Goal: Information Seeking & Learning: Learn about a topic

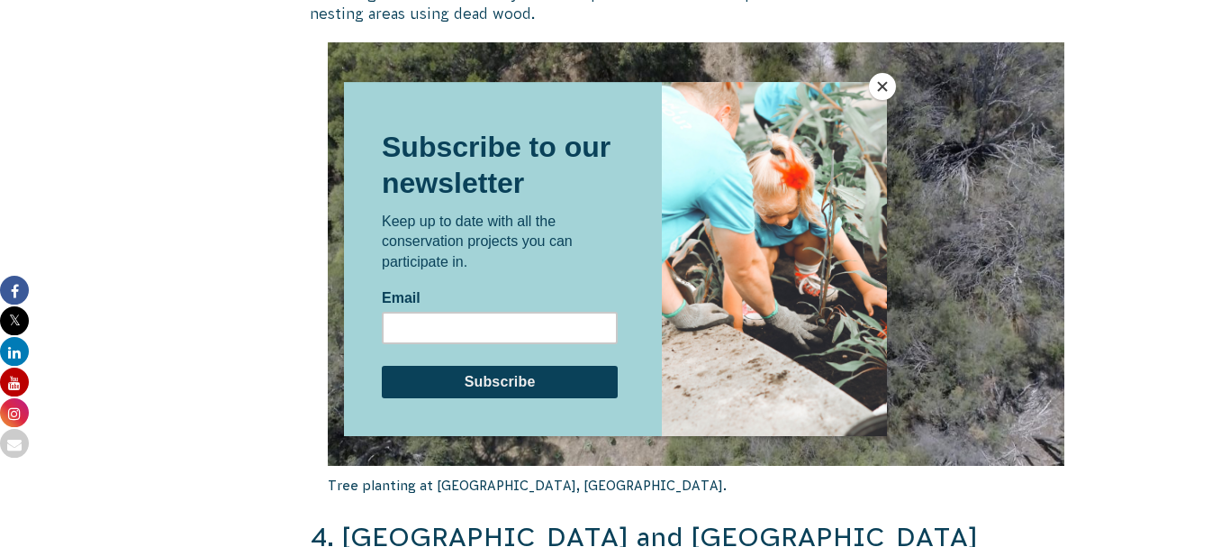
click at [882, 87] on button "Close" at bounding box center [882, 86] width 27 height 27
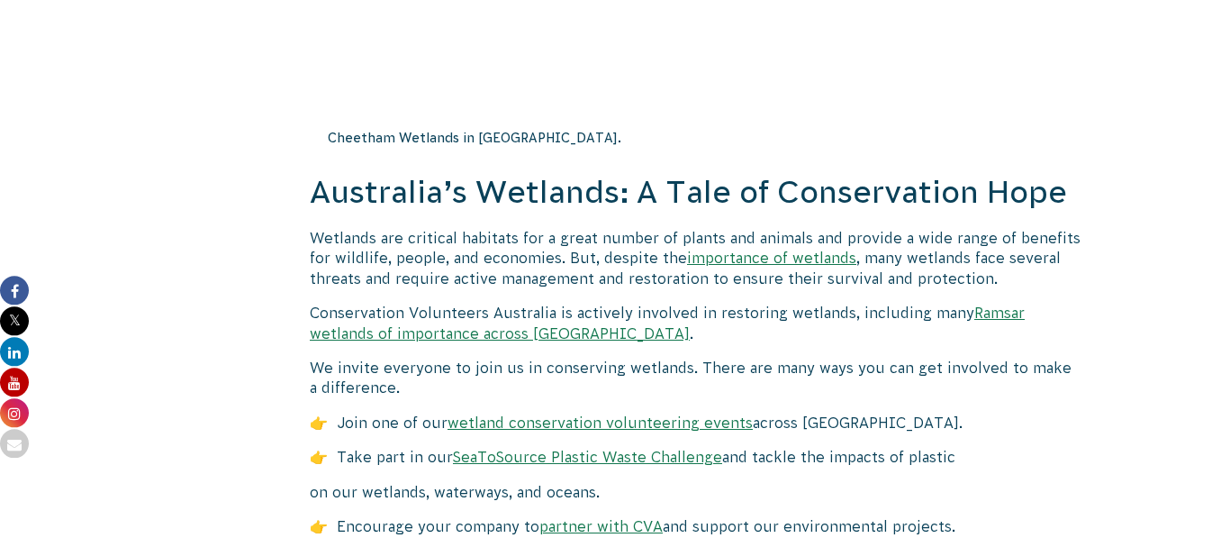
scroll to position [8037, 0]
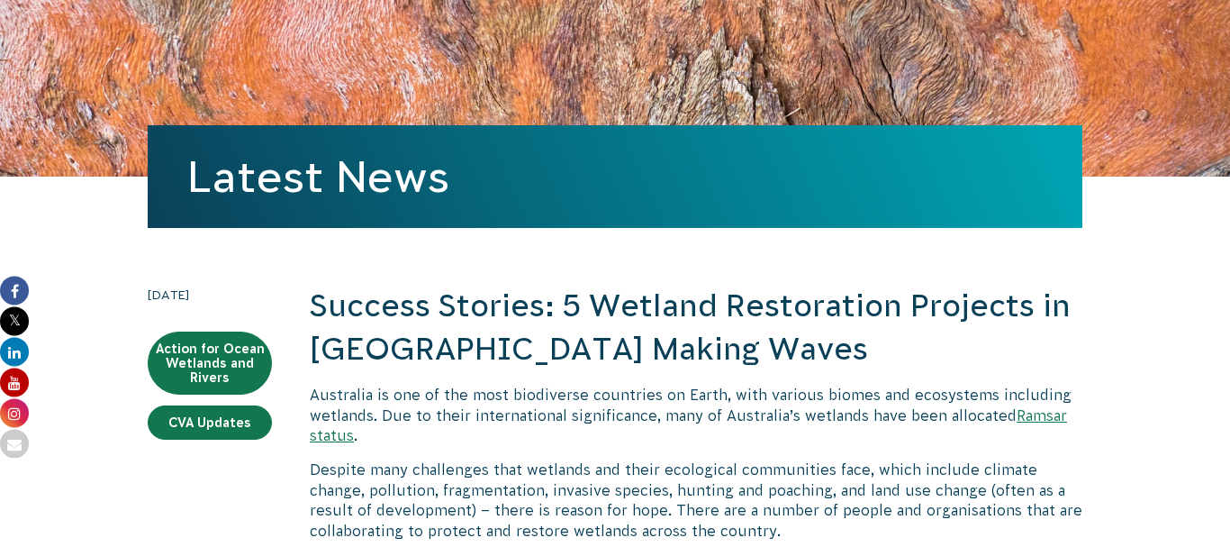
scroll to position [165, 0]
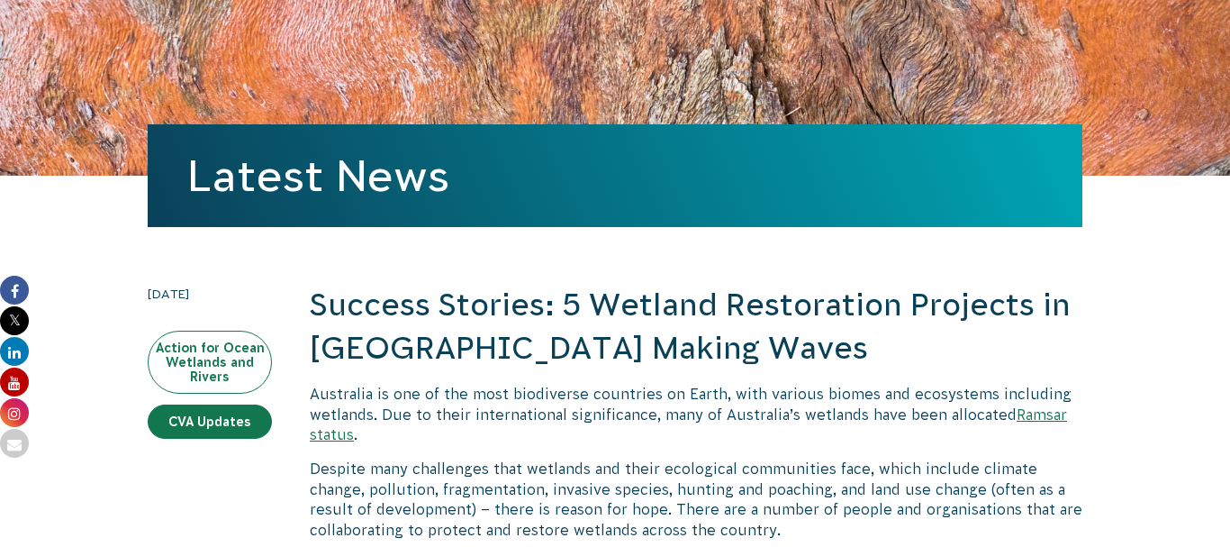
click at [227, 357] on link "Action for Ocean Wetlands and Rivers" at bounding box center [210, 361] width 124 height 63
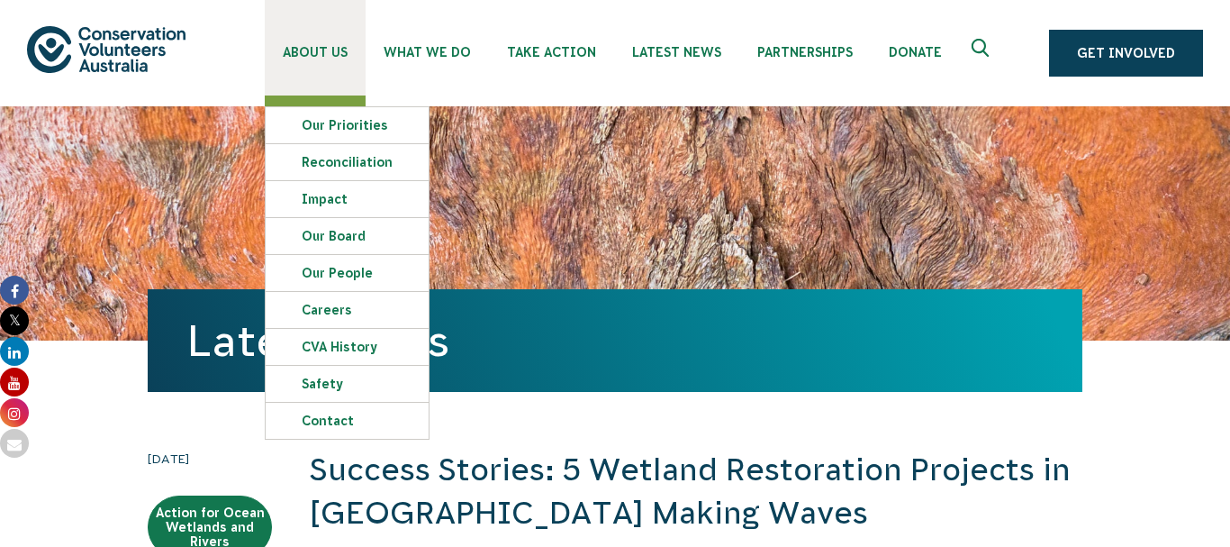
click at [324, 59] on span "About Us" at bounding box center [315, 52] width 65 height 14
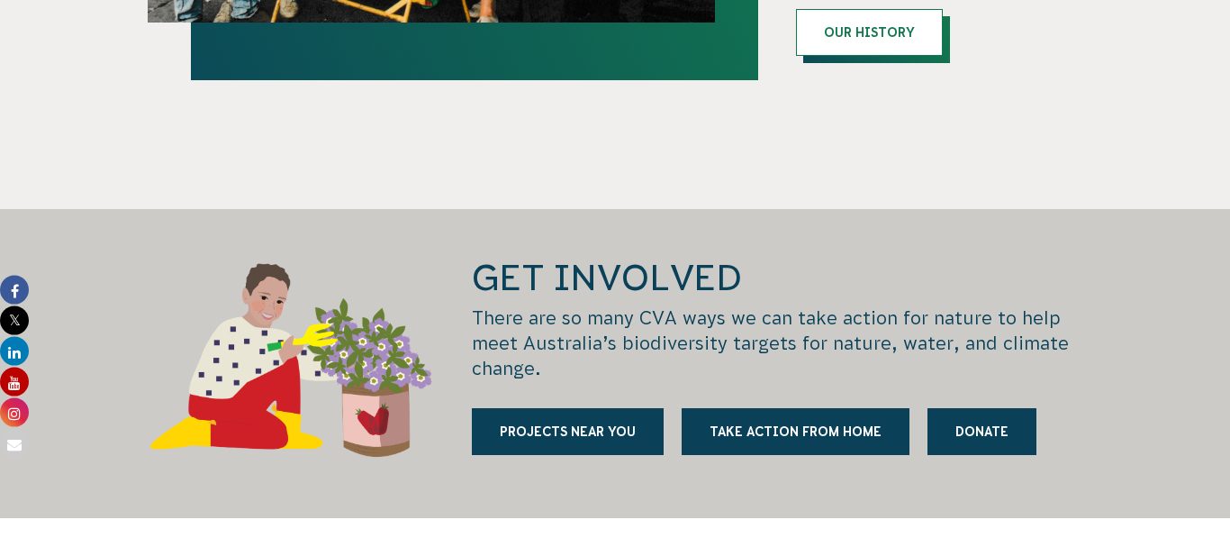
scroll to position [2225, 0]
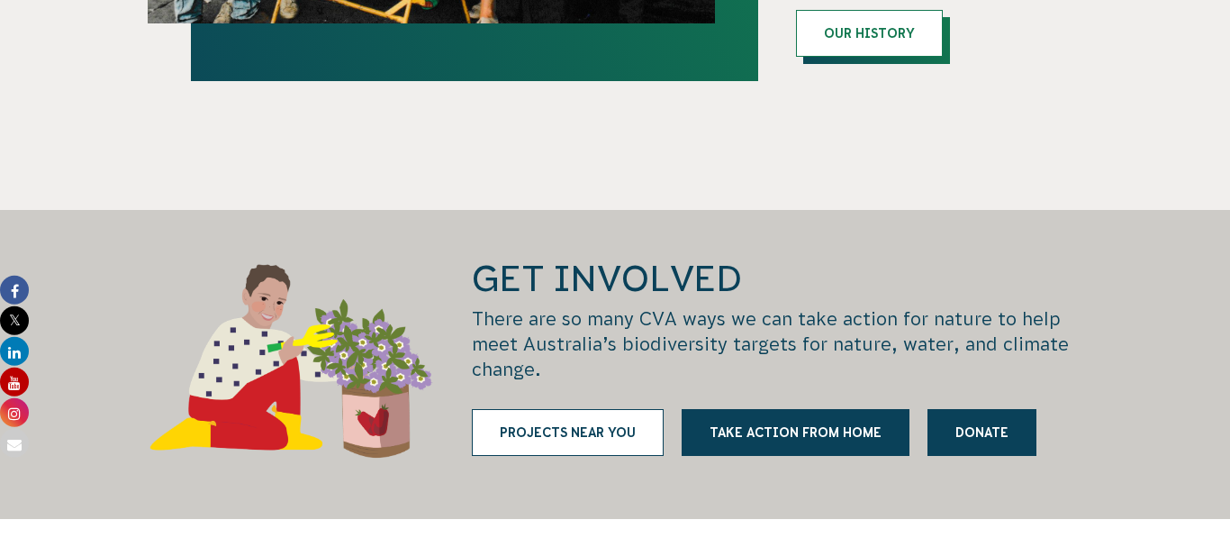
click at [583, 409] on link "Projects near you" at bounding box center [568, 432] width 192 height 47
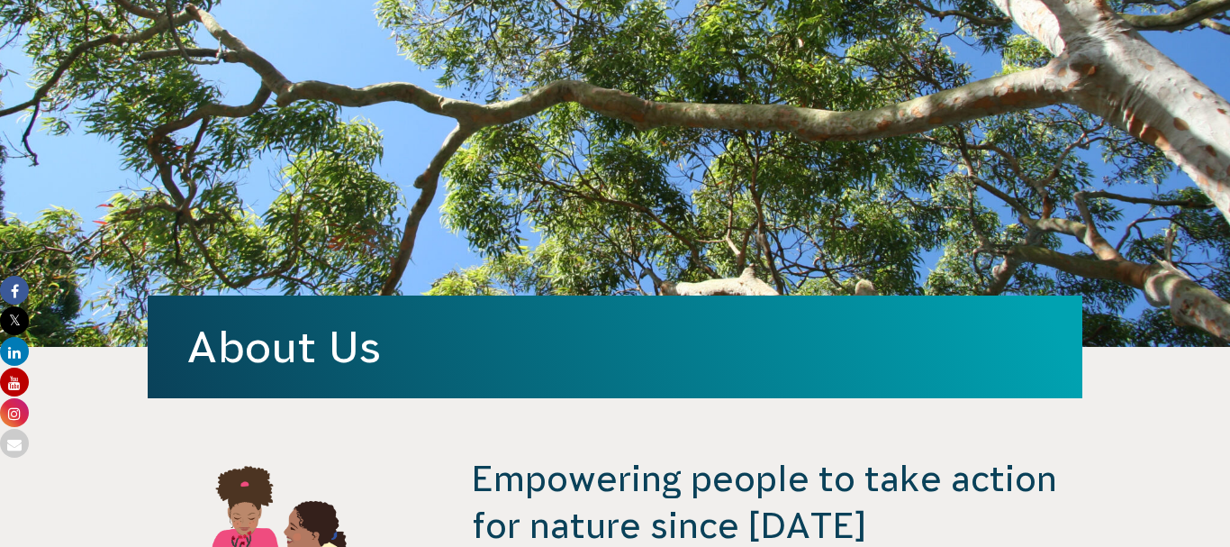
scroll to position [0, 0]
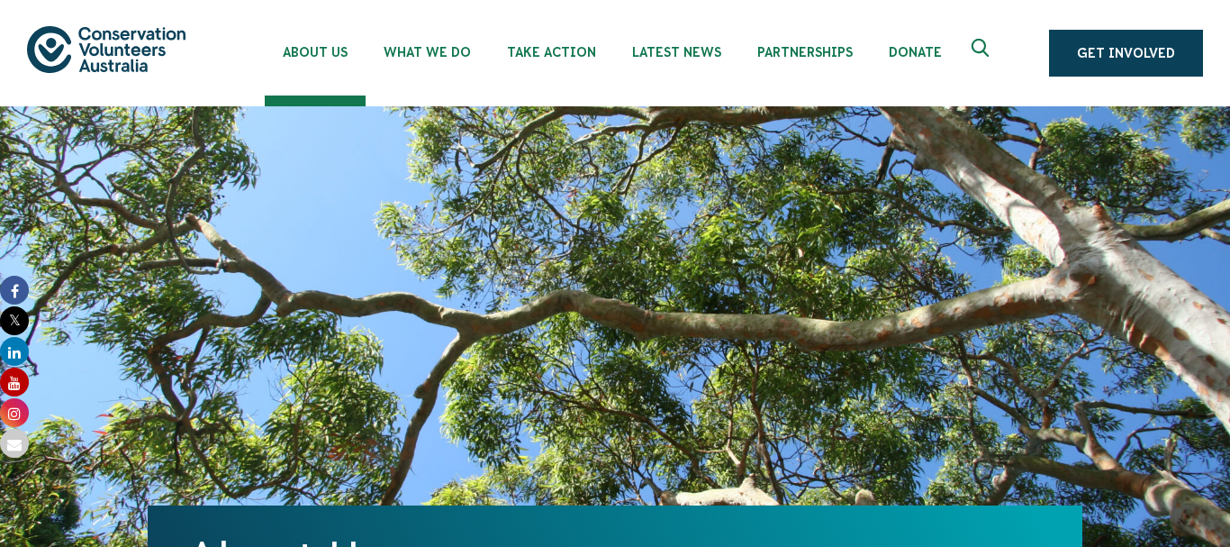
click at [937, 128] on div "About Us" at bounding box center [615, 331] width 935 height 450
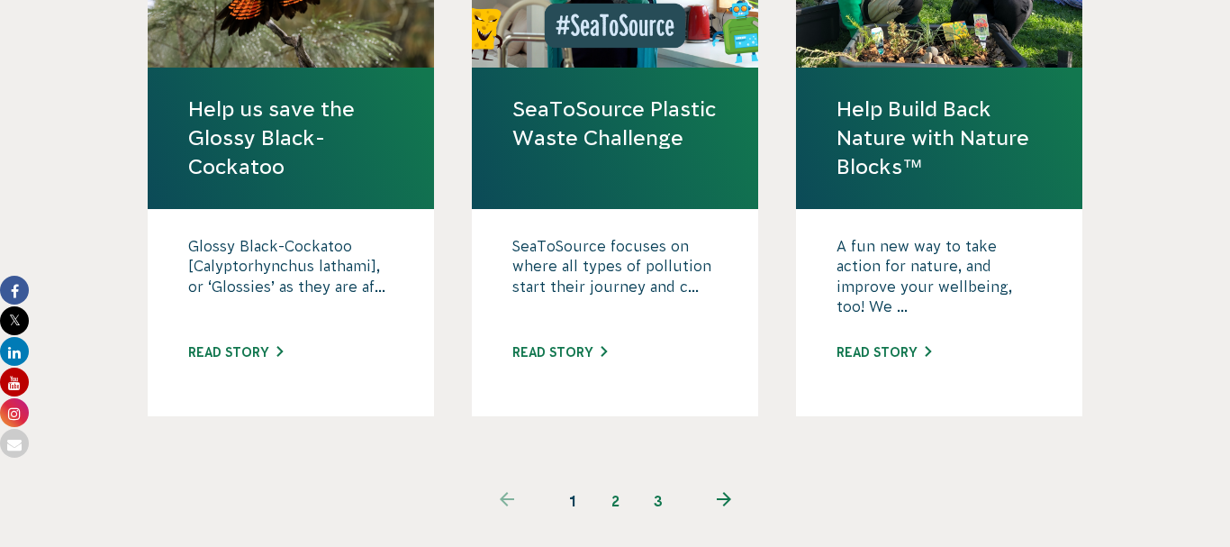
scroll to position [1863, 0]
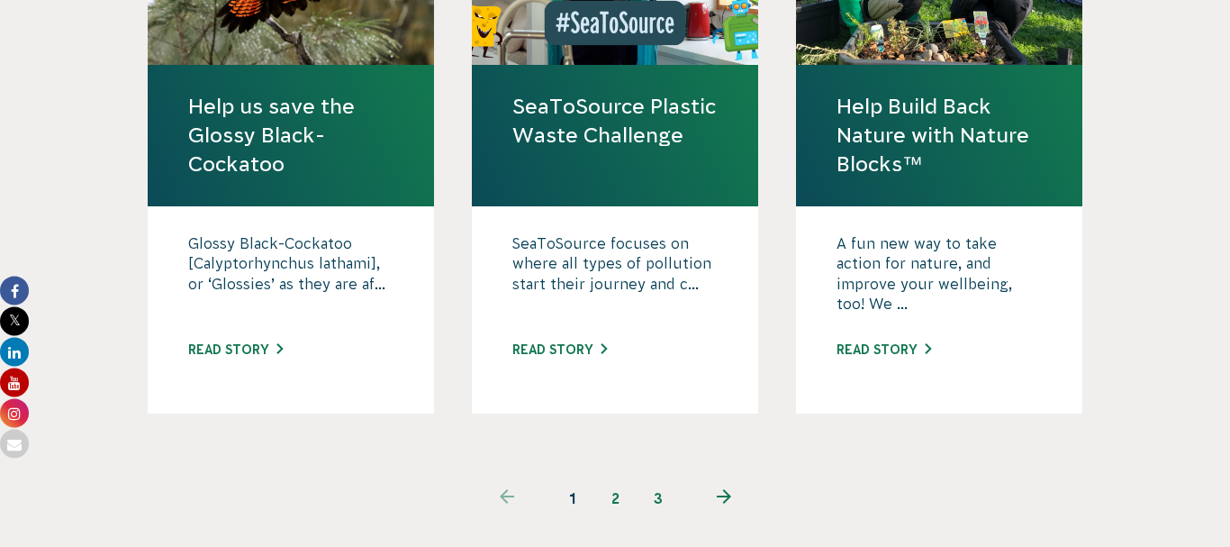
click at [613, 476] on link "2" at bounding box center [614, 497] width 43 height 43
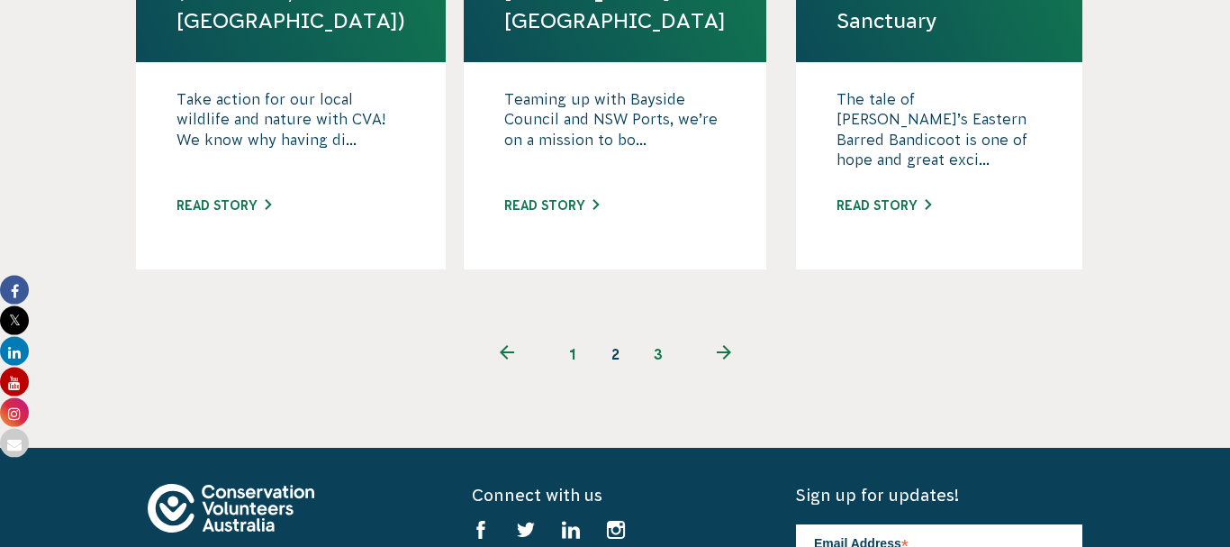
scroll to position [2084, 0]
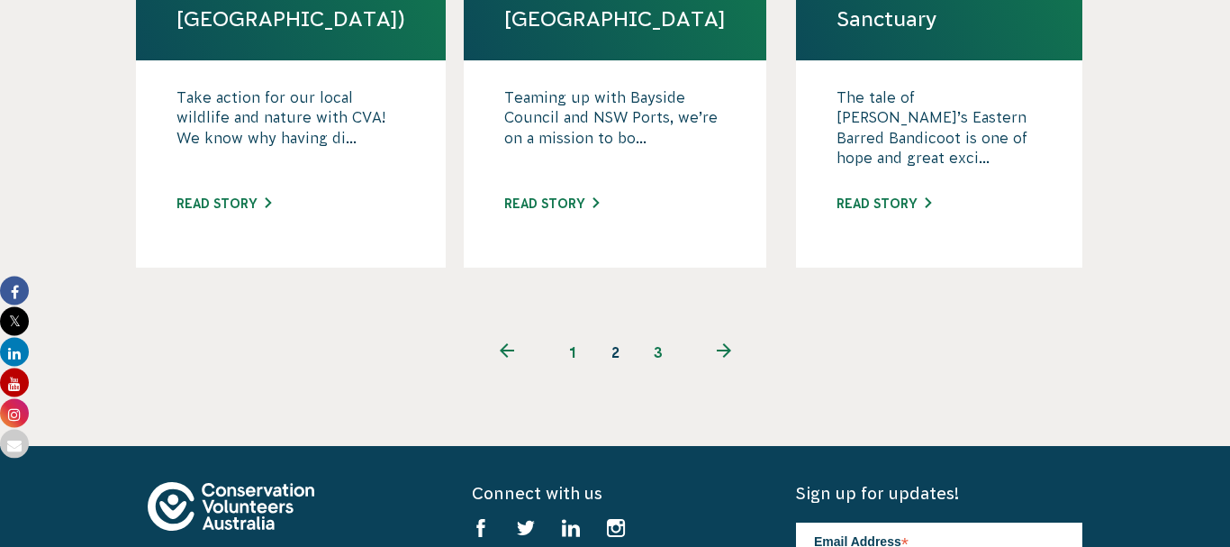
click at [658, 330] on link "3" at bounding box center [658, 351] width 43 height 43
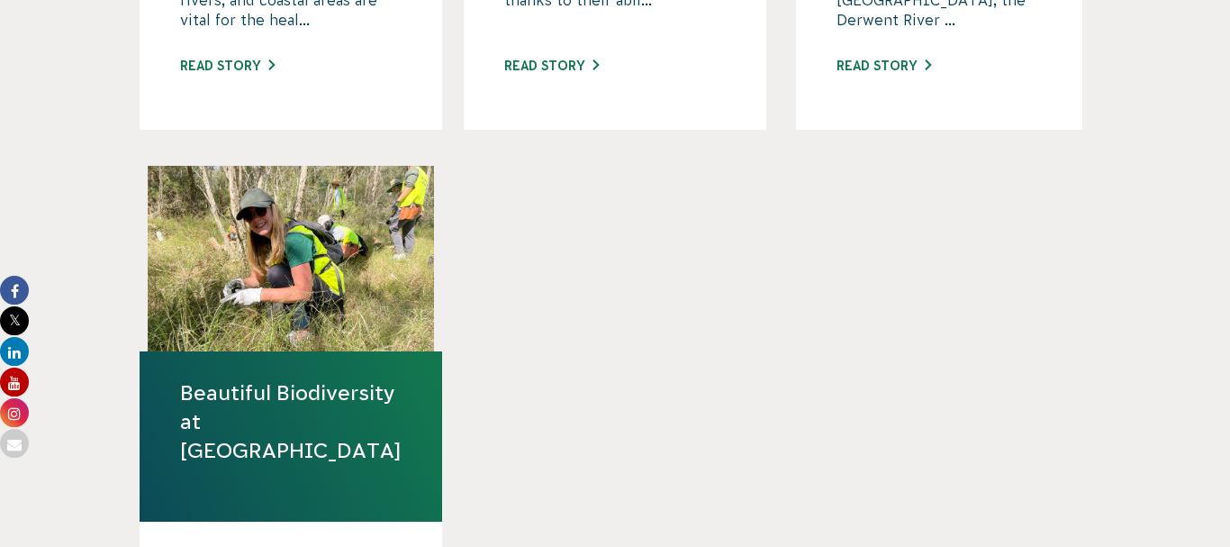
scroll to position [1026, 0]
click at [658, 315] on div "Restoring the Wetlands of [GEOGRAPHIC_DATA][PERSON_NAME] [GEOGRAPHIC_DATA][PERS…" at bounding box center [615, 165] width 972 height 1198
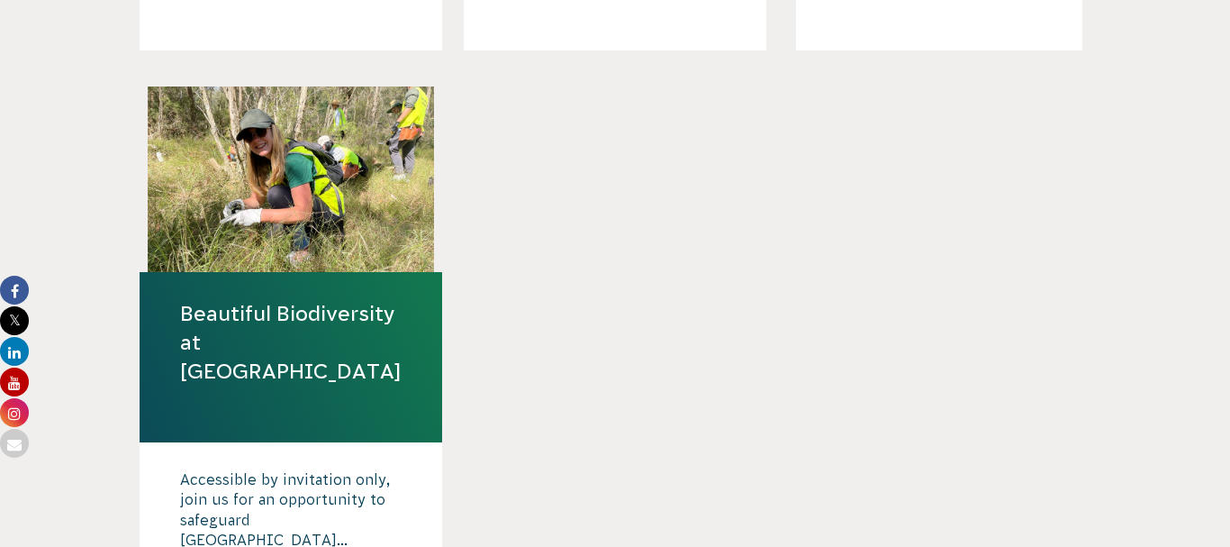
scroll to position [1106, 0]
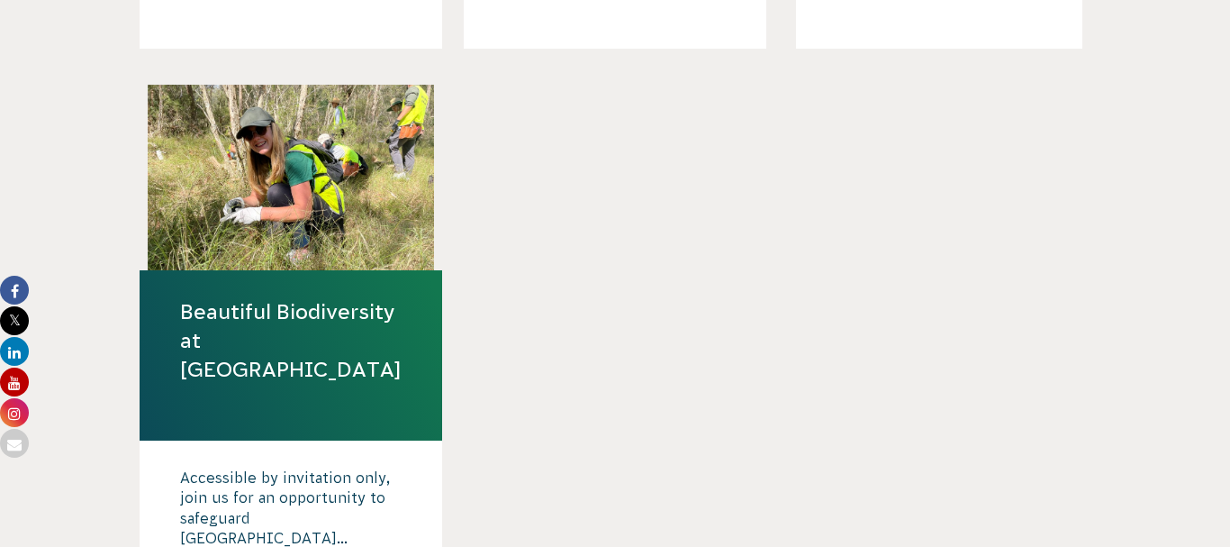
click at [658, 315] on div "Restoring the Wetlands of [GEOGRAPHIC_DATA][PERSON_NAME] [GEOGRAPHIC_DATA][PERS…" at bounding box center [615, 85] width 972 height 1198
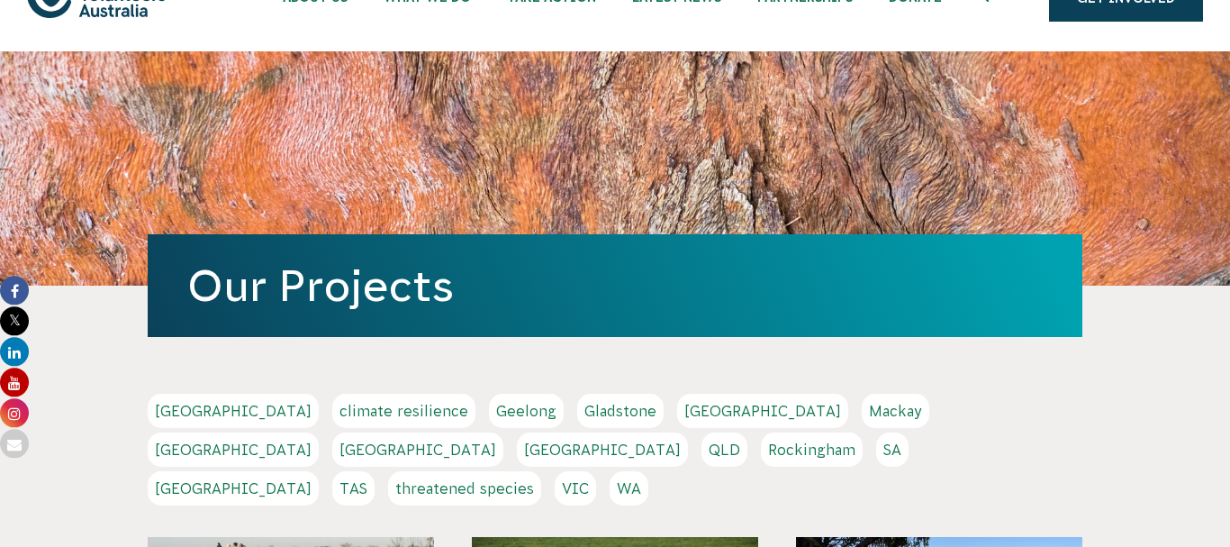
scroll to position [0, 0]
